Goal: Task Accomplishment & Management: Manage account settings

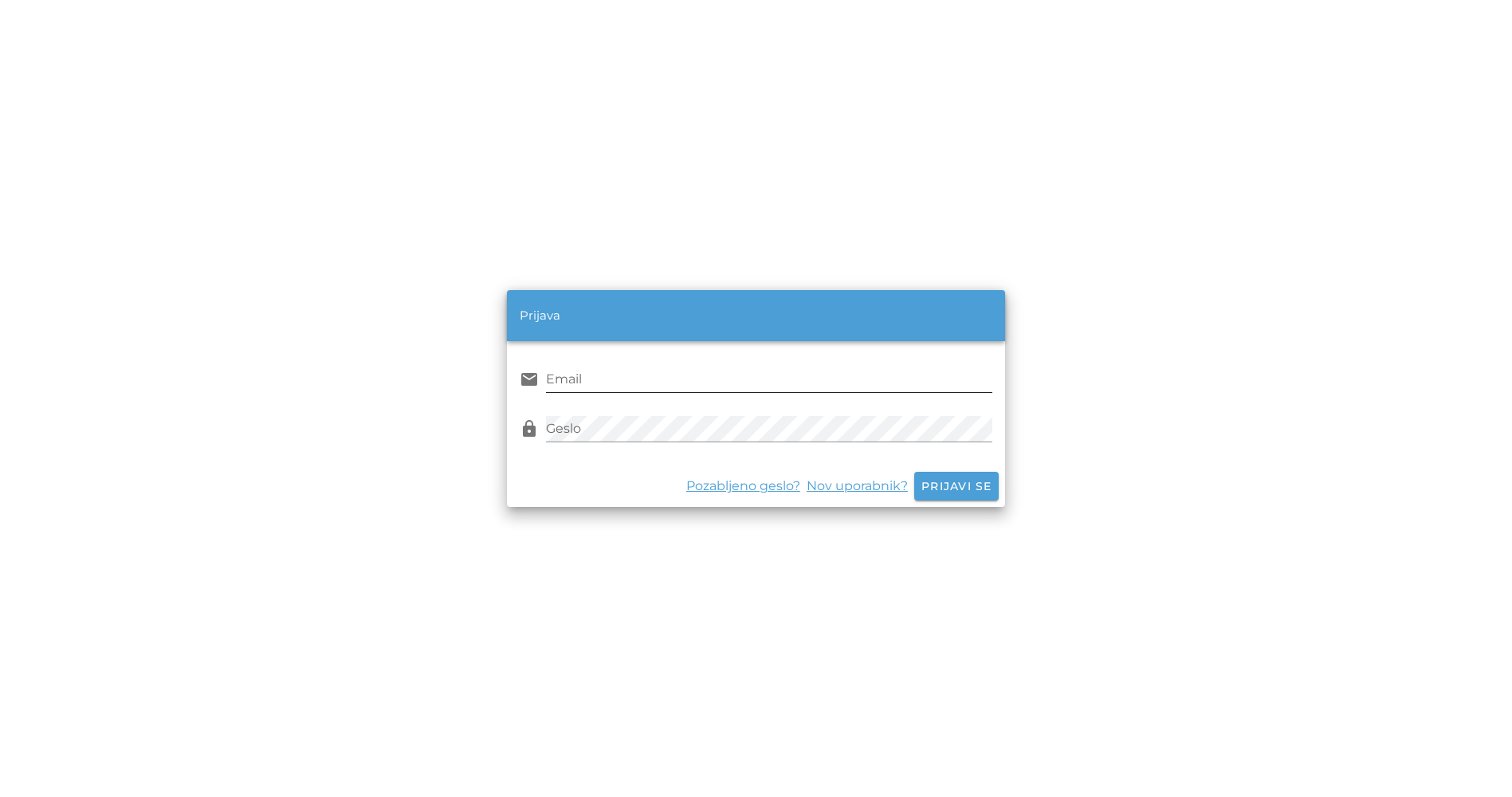
click at [642, 387] on input "Email" at bounding box center [768, 380] width 446 height 26
click at [621, 375] on input "Email" at bounding box center [768, 380] width 446 height 26
click at [966, 483] on div "Pozabljeno geslo? Nov uporabnik? Prijavi se" at bounding box center [755, 487] width 497 height 42
drag, startPoint x: 951, startPoint y: 489, endPoint x: 910, endPoint y: 477, distance: 42.7
click at [942, 486] on div "Pozabljeno geslo? Nov uporabnik? Prijavi se" at bounding box center [755, 487] width 497 height 42
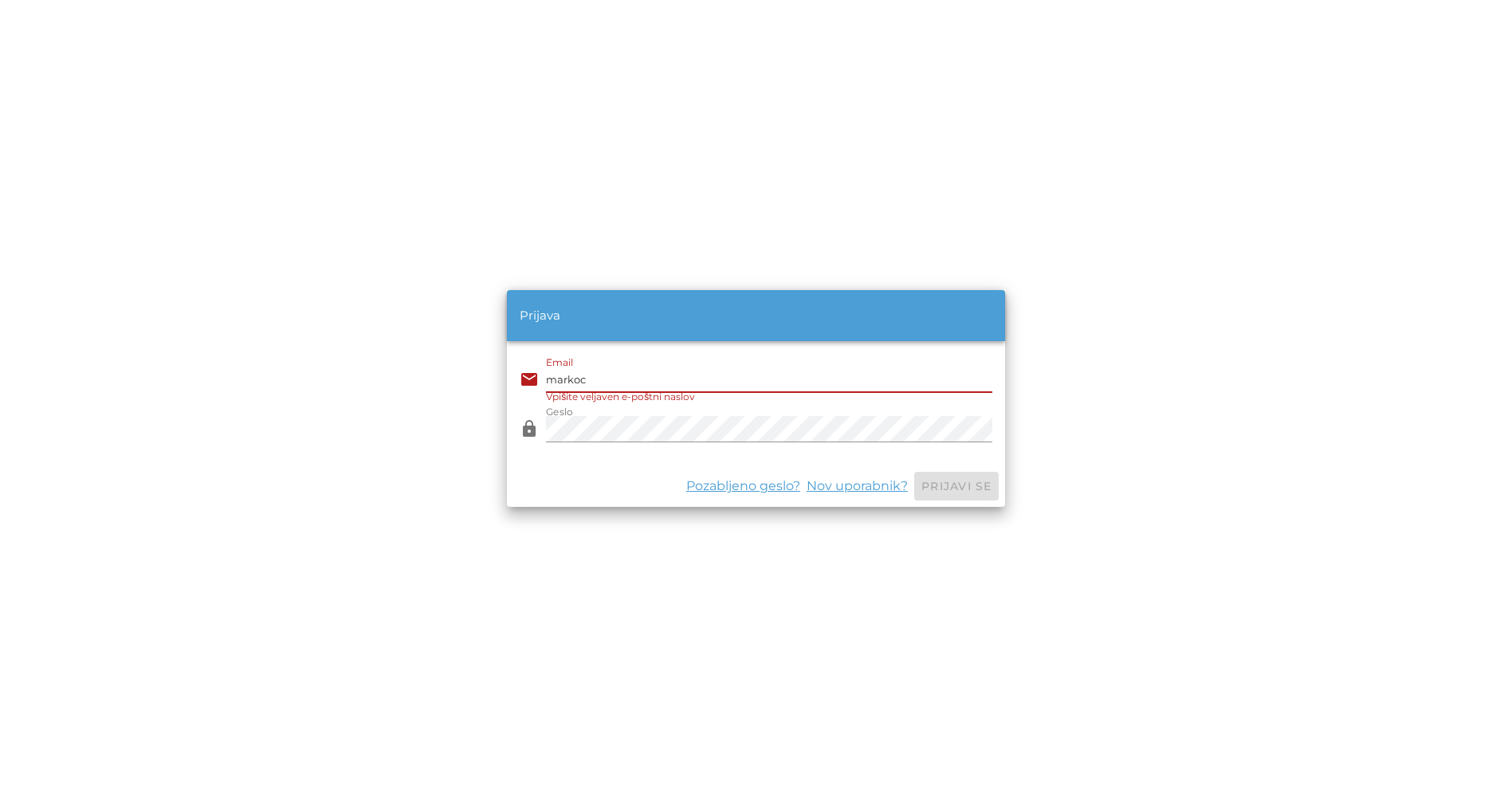
click at [620, 386] on input "markoc" at bounding box center [768, 380] width 446 height 26
click at [672, 374] on input "markoc" at bounding box center [768, 380] width 446 height 26
drag, startPoint x: 648, startPoint y: 380, endPoint x: 618, endPoint y: 384, distance: 30.3
click at [646, 380] on input "markoc" at bounding box center [768, 380] width 446 height 26
click at [577, 375] on input "markoc" at bounding box center [768, 380] width 446 height 26
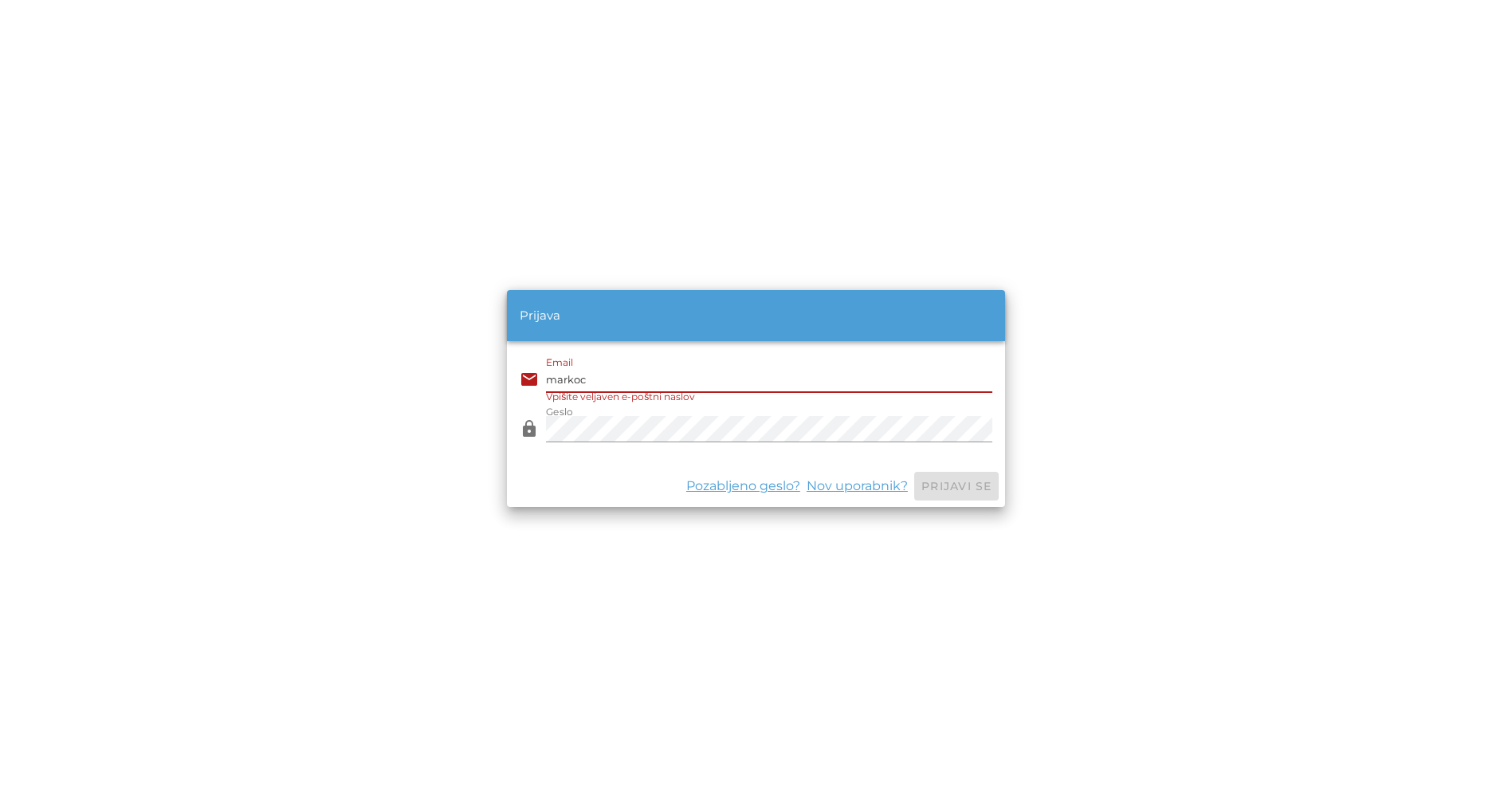
type input "[EMAIL_ADDRESS][DOMAIN_NAME]"
click at [950, 486] on span "Prijavi se" at bounding box center [956, 486] width 71 height 14
